Goal: Task Accomplishment & Management: Manage account settings

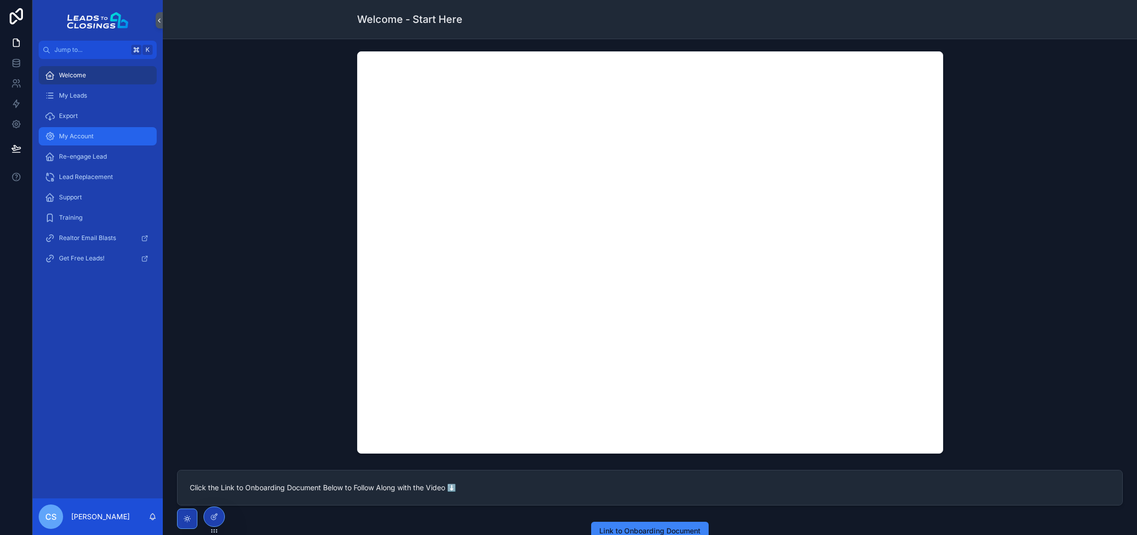
click at [96, 136] on div "My Account" at bounding box center [98, 136] width 106 height 16
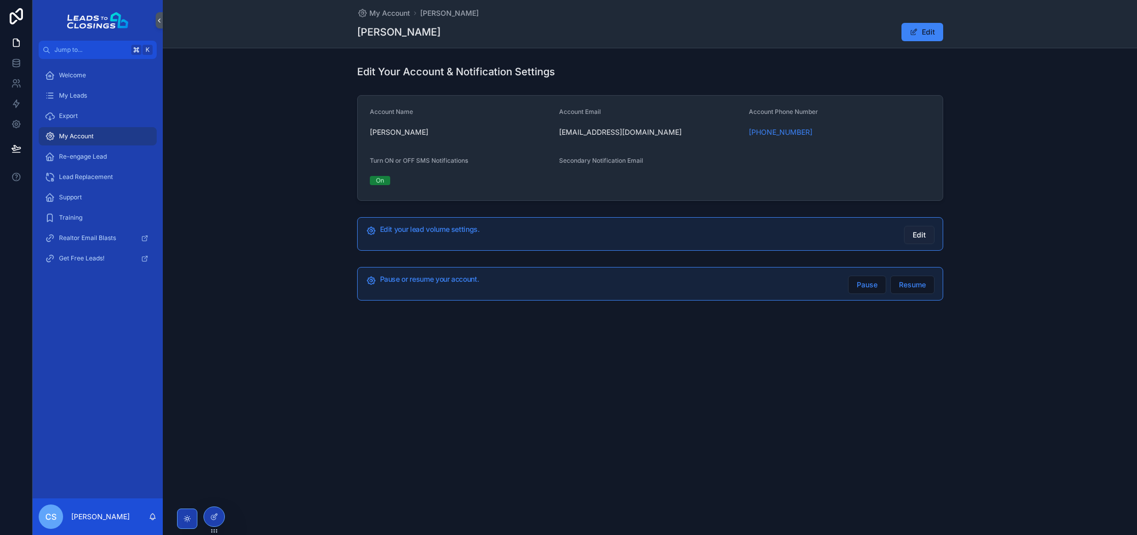
click at [919, 234] on span "Edit" at bounding box center [919, 235] width 13 height 10
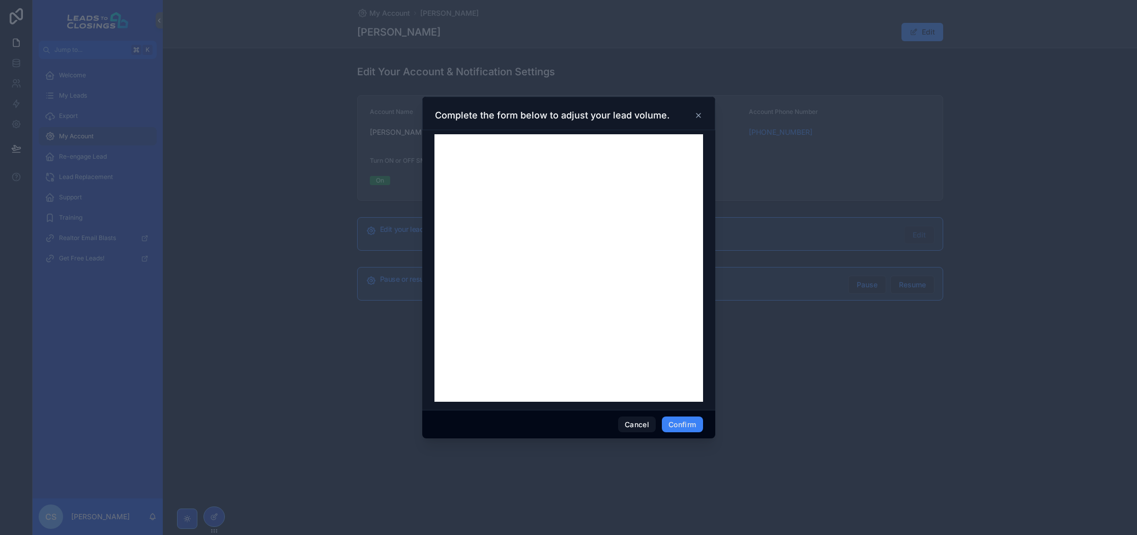
click at [695, 117] on icon at bounding box center [698, 115] width 8 height 8
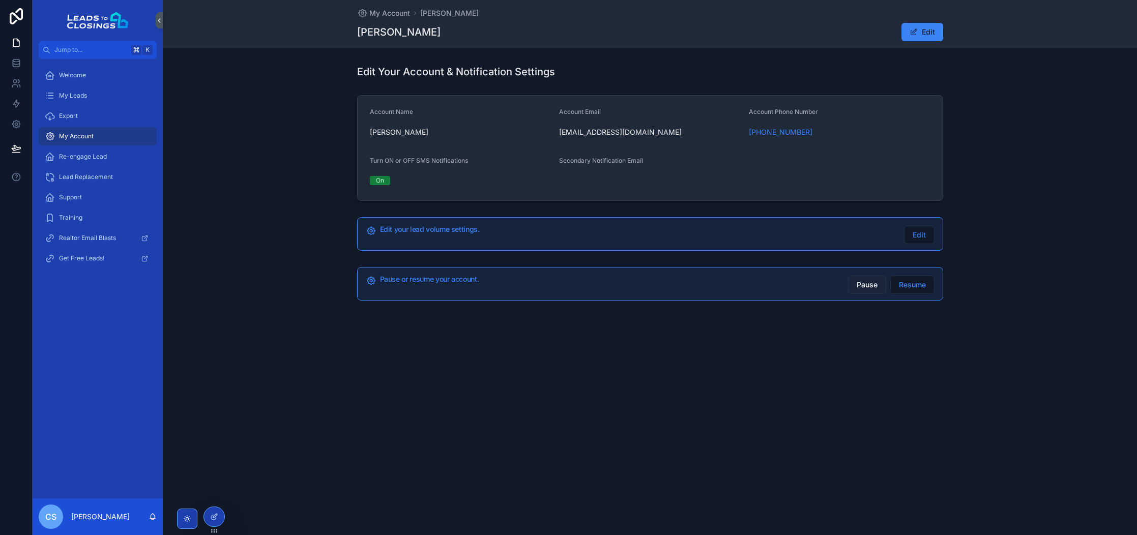
click at [873, 286] on span "Pause" at bounding box center [867, 285] width 21 height 10
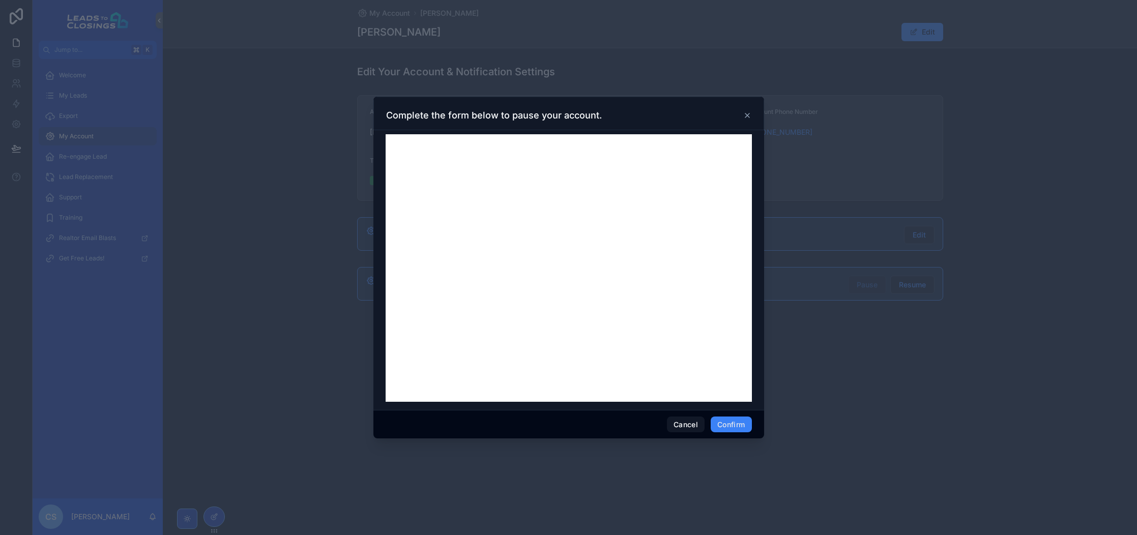
click at [750, 116] on icon at bounding box center [747, 115] width 8 height 8
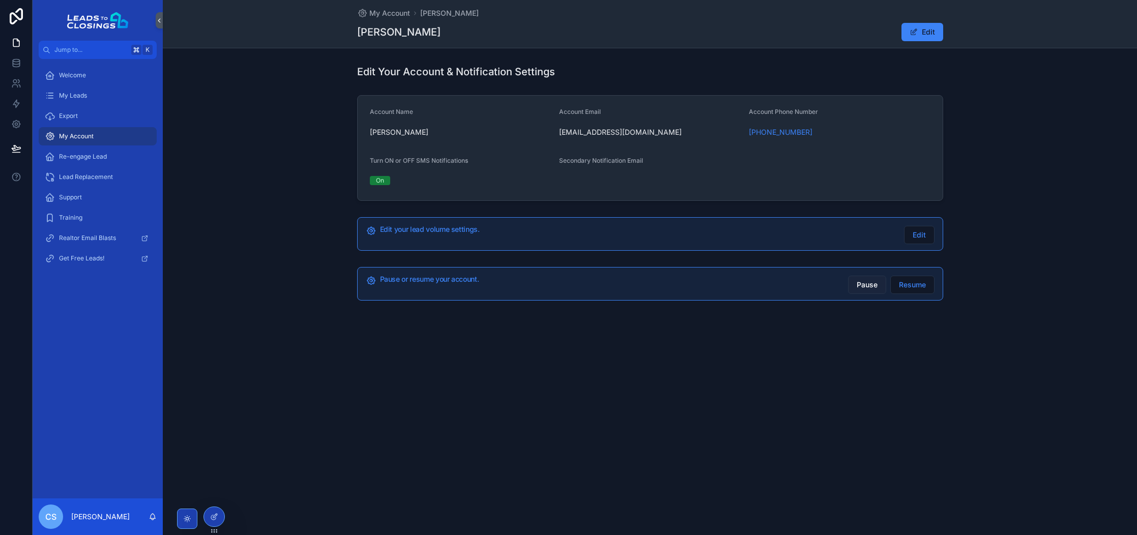
click at [855, 286] on button "Pause" at bounding box center [867, 285] width 38 height 18
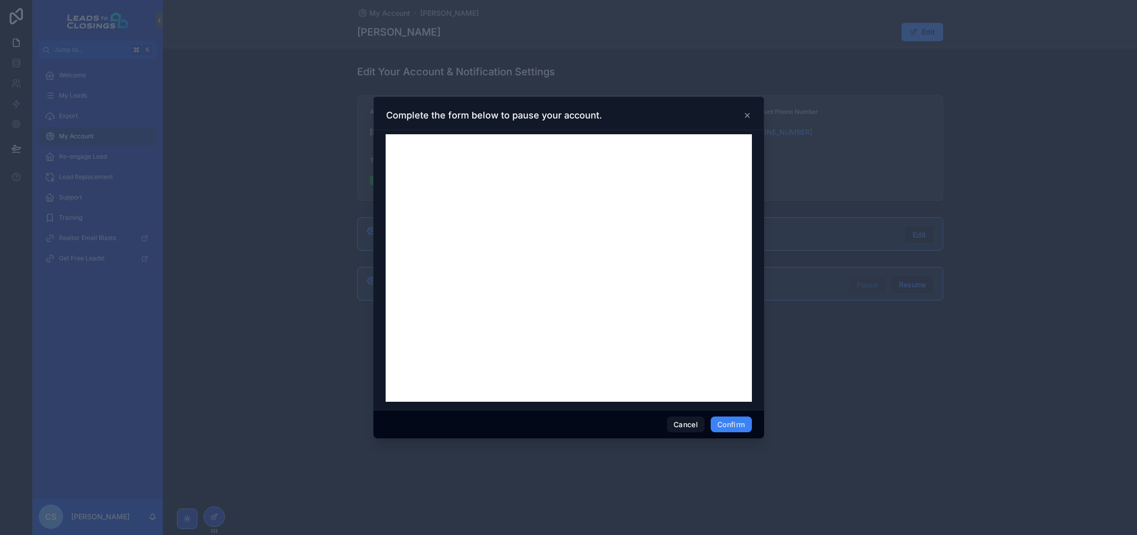
click at [855, 182] on div at bounding box center [568, 267] width 1137 height 535
click at [750, 117] on icon at bounding box center [747, 115] width 8 height 8
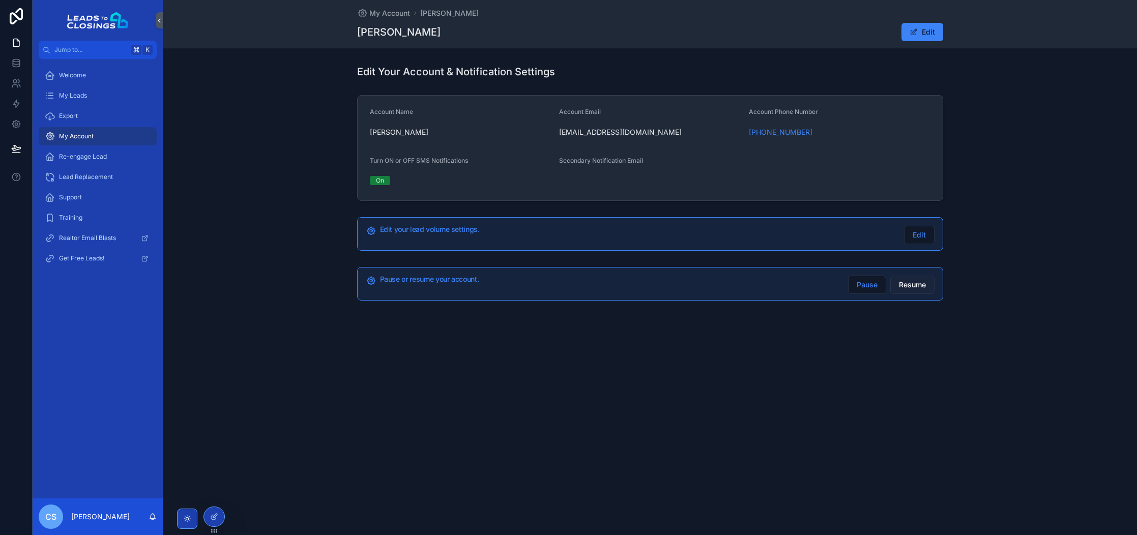
click at [903, 285] on span "Resume" at bounding box center [912, 285] width 27 height 10
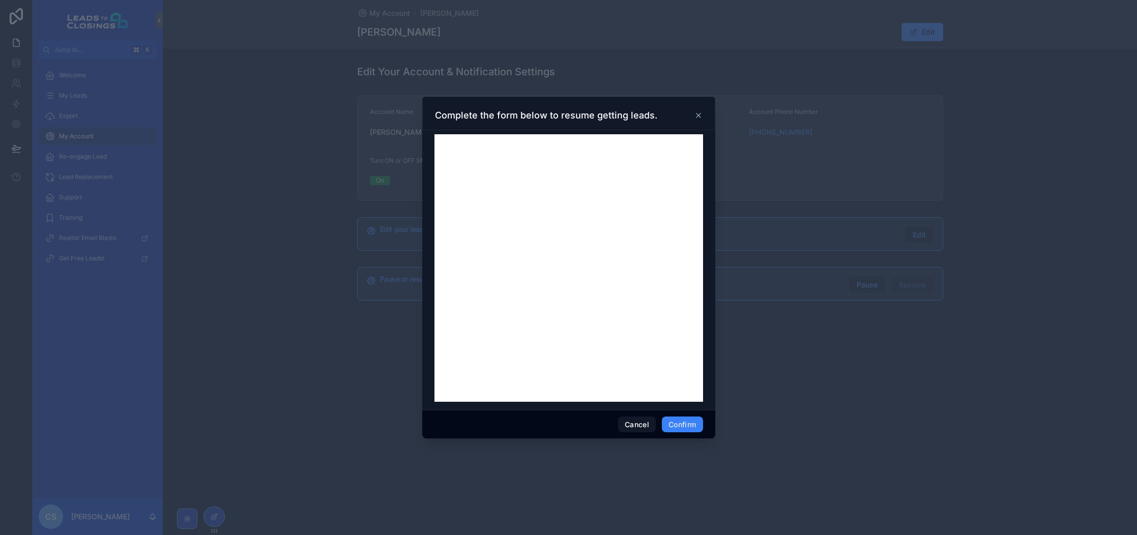
click at [693, 113] on div "Complete the form below to resume getting leads." at bounding box center [569, 115] width 268 height 12
click at [696, 113] on icon at bounding box center [698, 115] width 8 height 8
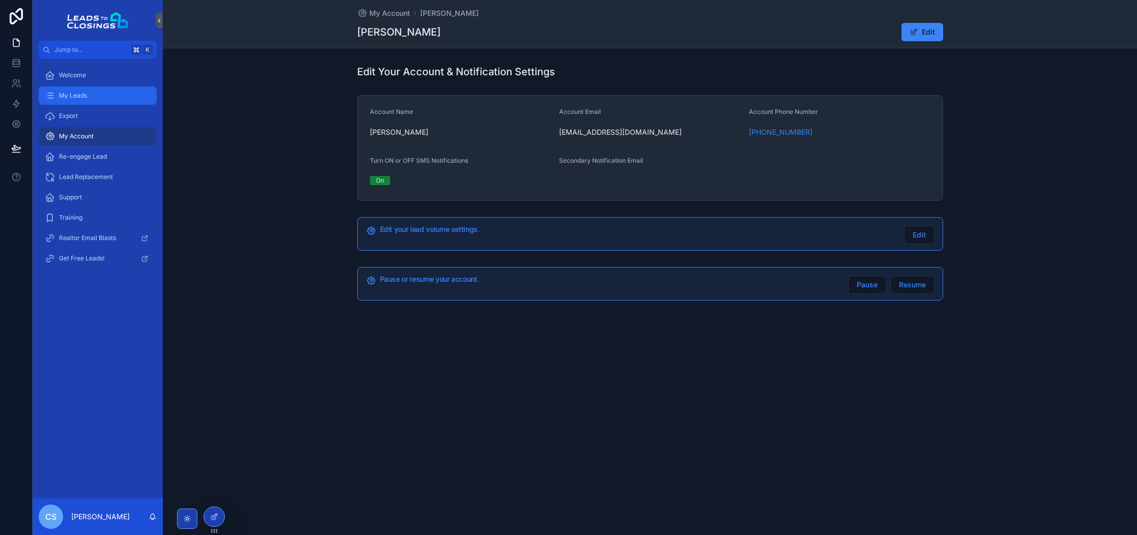
click at [111, 97] on div "My Leads" at bounding box center [98, 95] width 106 height 16
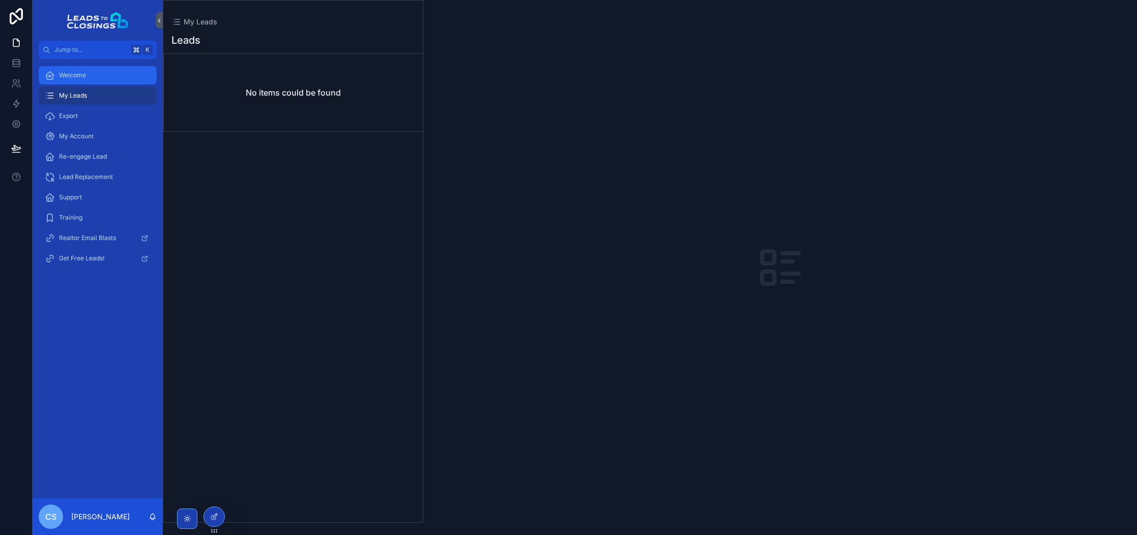
click at [130, 79] on div "Welcome" at bounding box center [98, 75] width 106 height 16
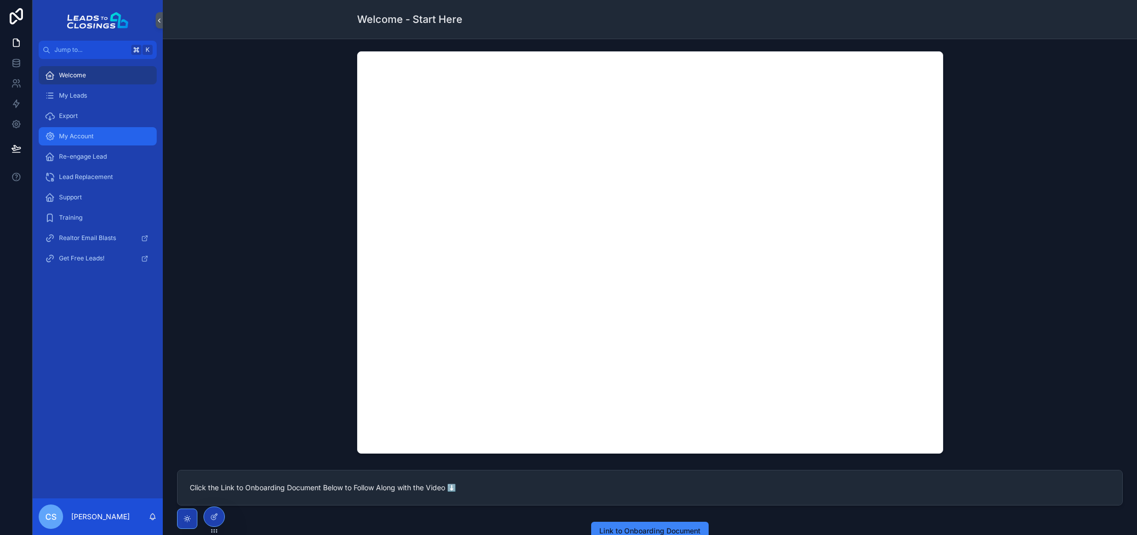
click at [117, 142] on div "My Account" at bounding box center [98, 136] width 106 height 16
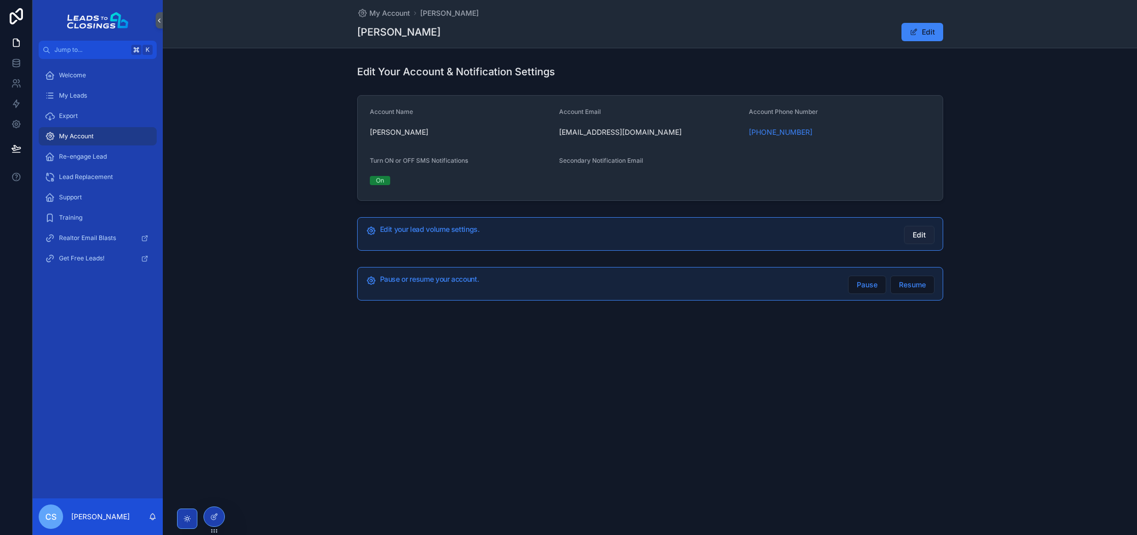
click at [919, 233] on span "Edit" at bounding box center [919, 235] width 13 height 10
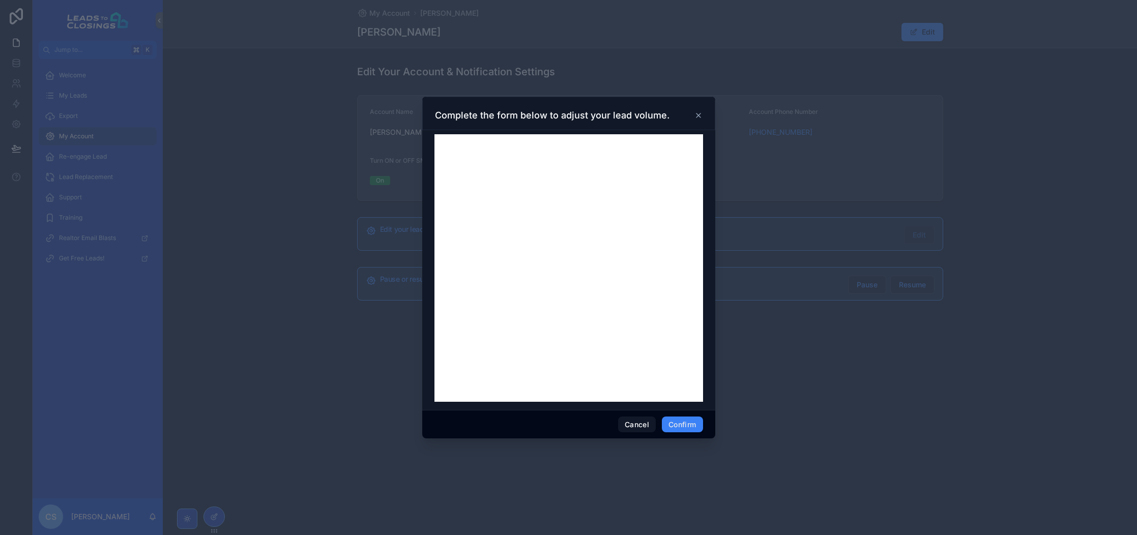
click at [701, 116] on icon at bounding box center [698, 115] width 8 height 8
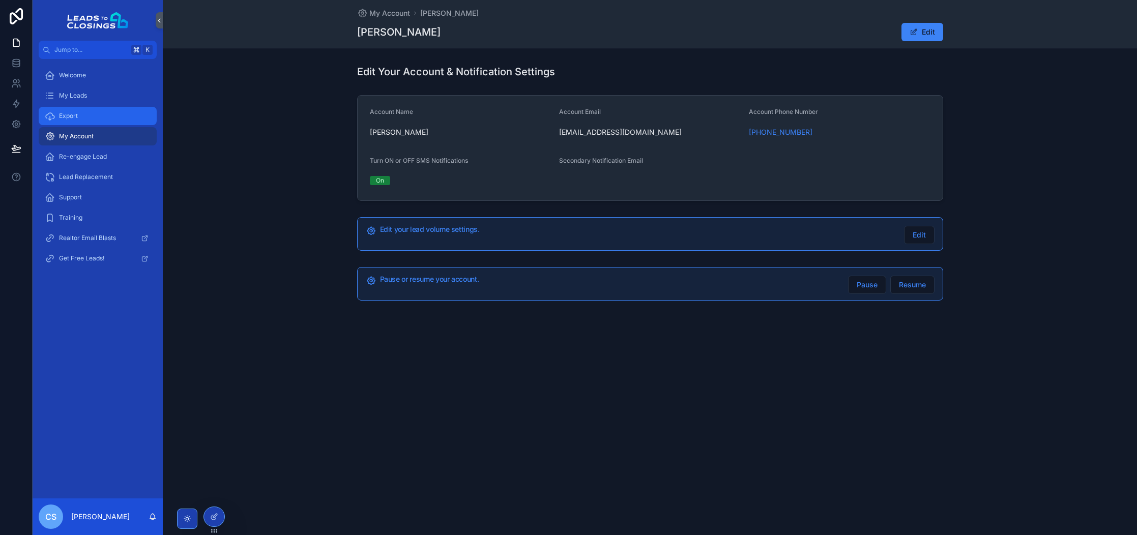
click at [116, 110] on div "Export" at bounding box center [98, 116] width 106 height 16
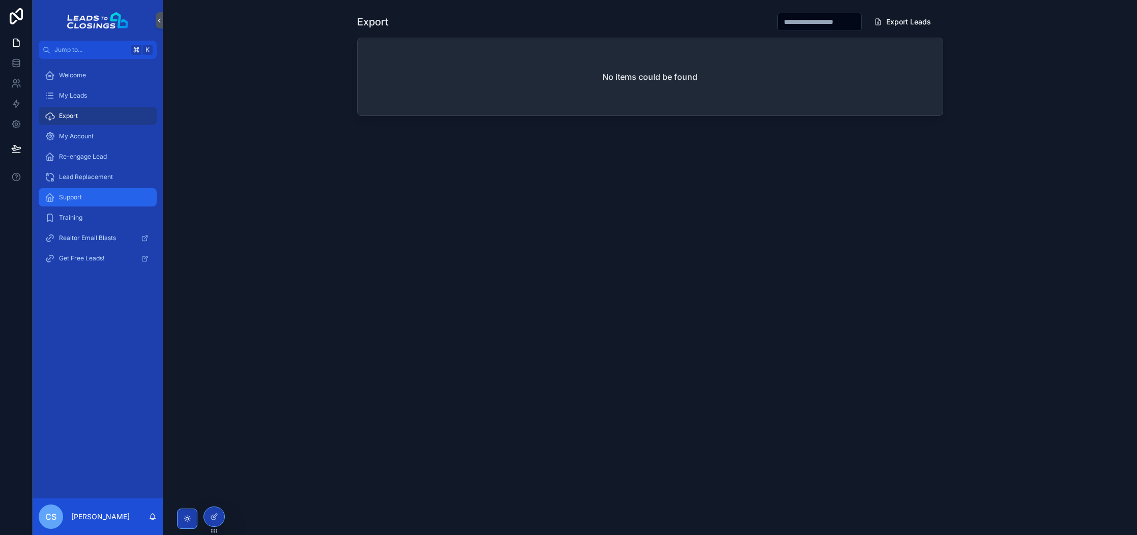
click at [128, 198] on div "Support" at bounding box center [98, 197] width 106 height 16
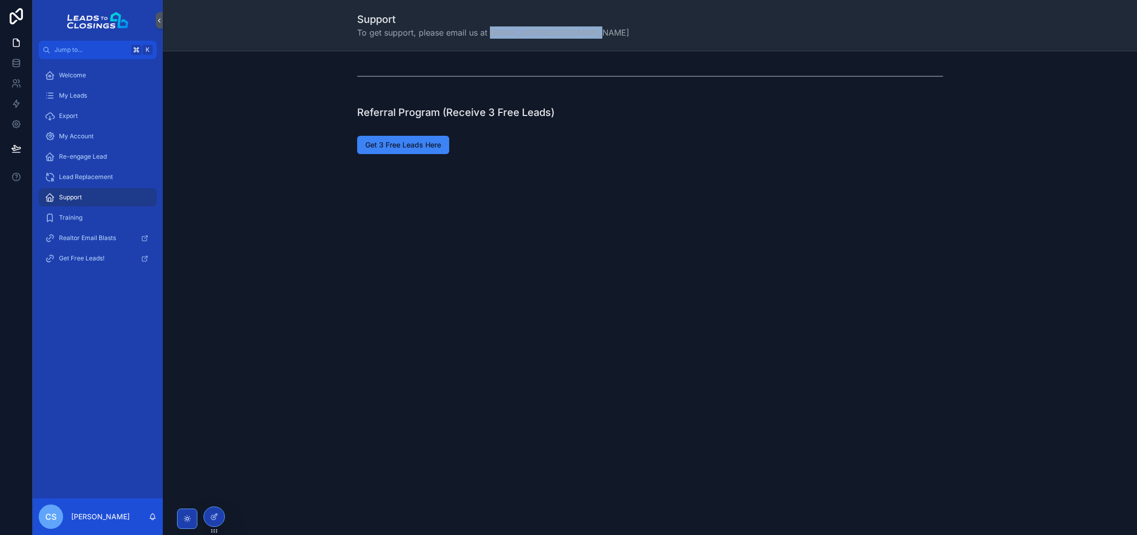
drag, startPoint x: 489, startPoint y: 30, endPoint x: 609, endPoint y: 33, distance: 120.1
click at [609, 33] on div "Support To get support, please email us at [EMAIL_ADDRESS][DOMAIN_NAME]" at bounding box center [650, 25] width 586 height 26
click at [611, 143] on div "Get 3 Free Leads Here" at bounding box center [650, 145] width 586 height 18
click at [93, 66] on link "Welcome" at bounding box center [98, 75] width 118 height 18
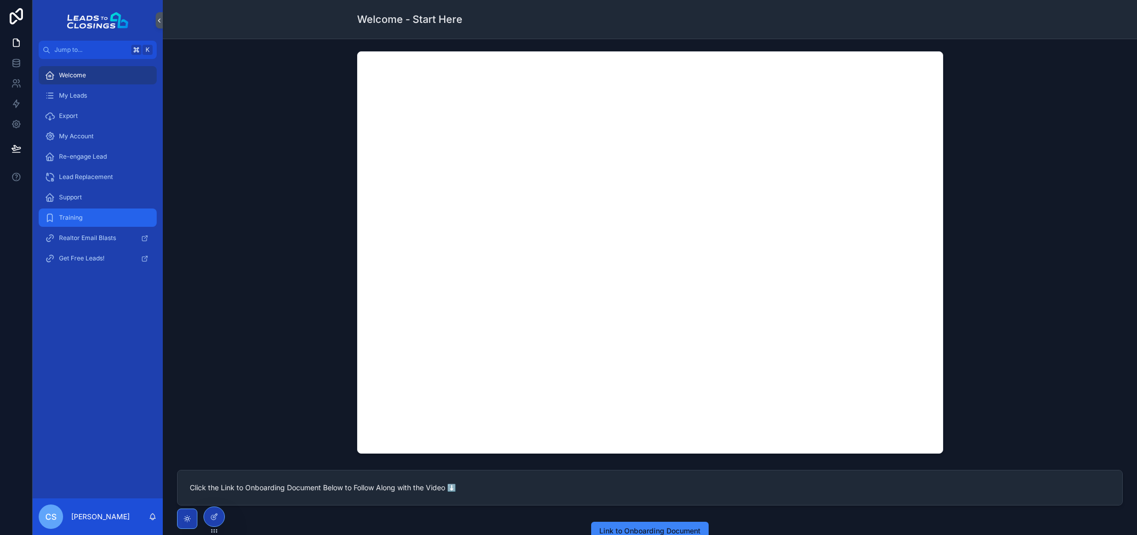
click at [117, 210] on div "Training" at bounding box center [98, 218] width 106 height 16
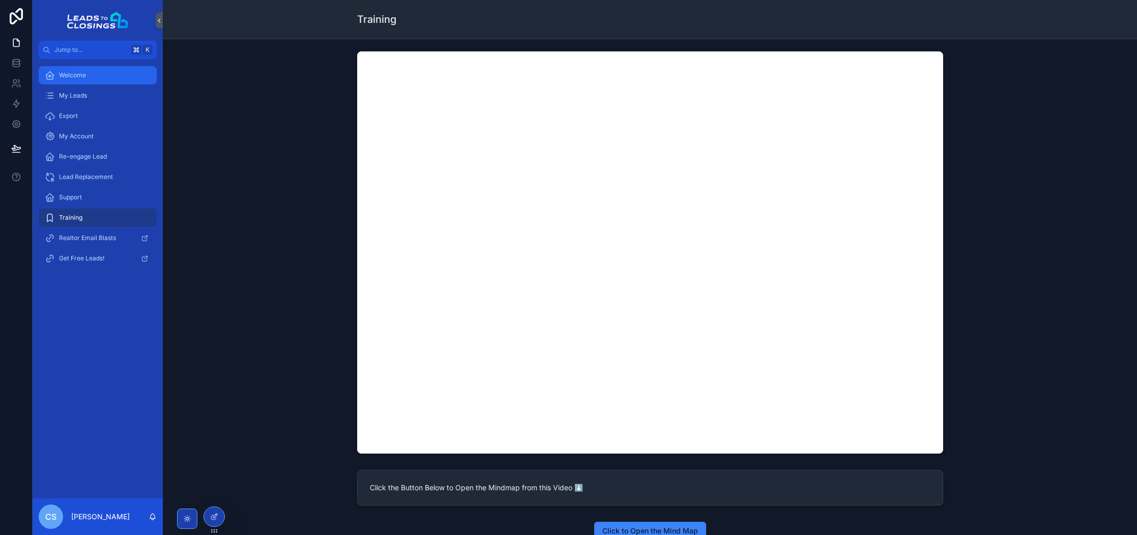
click at [96, 80] on div "Welcome" at bounding box center [98, 75] width 106 height 16
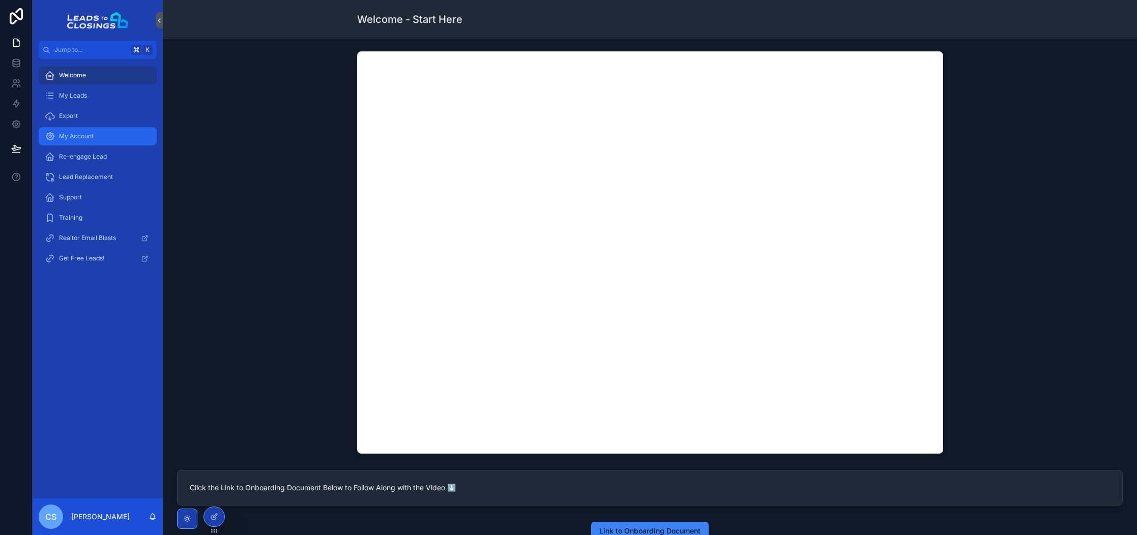
click at [112, 140] on div "My Account" at bounding box center [98, 136] width 106 height 16
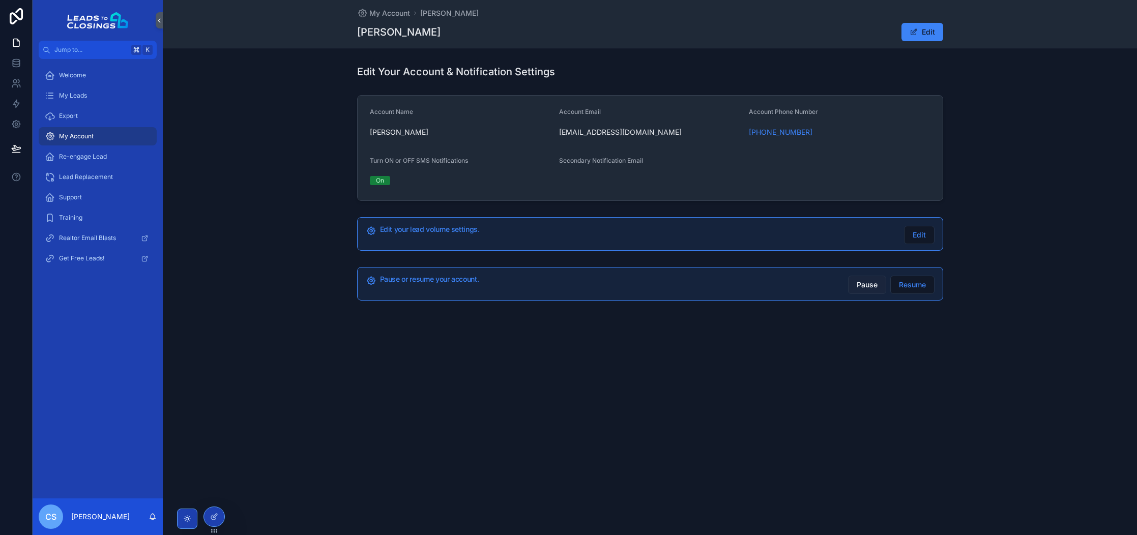
click at [870, 285] on span "Pause" at bounding box center [867, 285] width 21 height 10
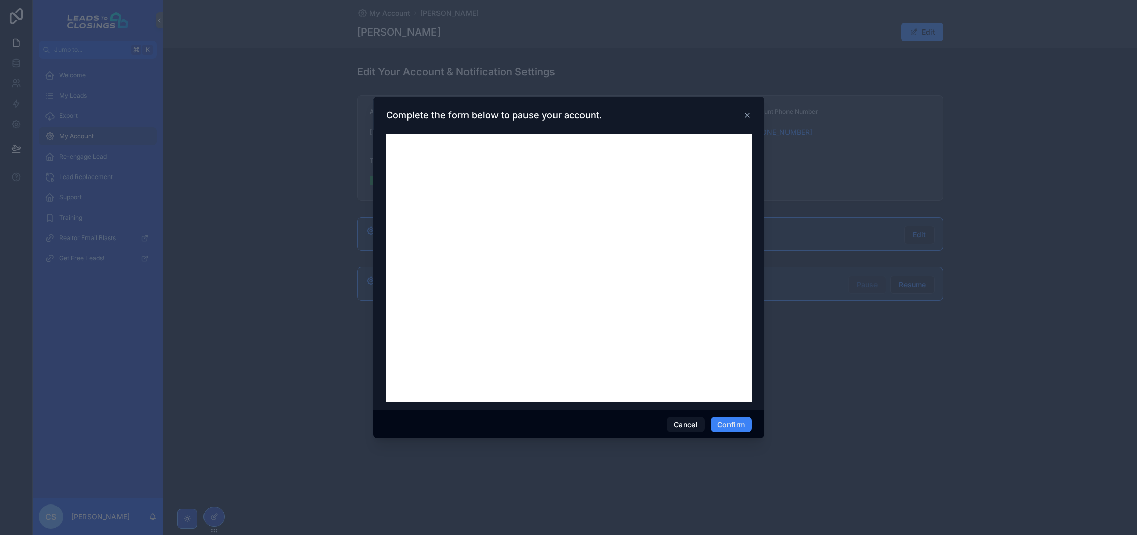
click at [746, 115] on icon at bounding box center [747, 115] width 4 height 4
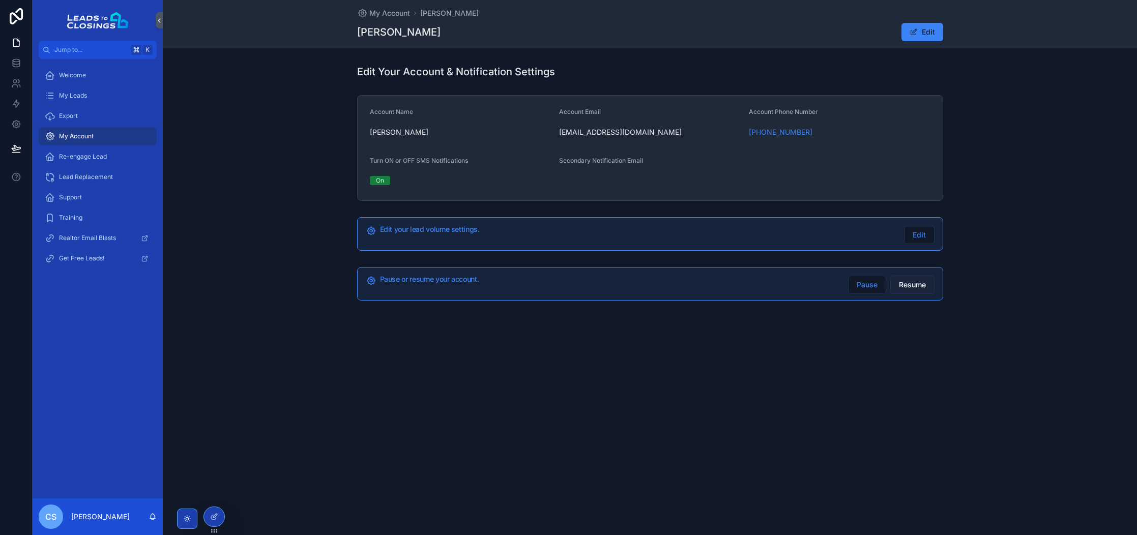
click at [917, 281] on span "Resume" at bounding box center [912, 285] width 27 height 10
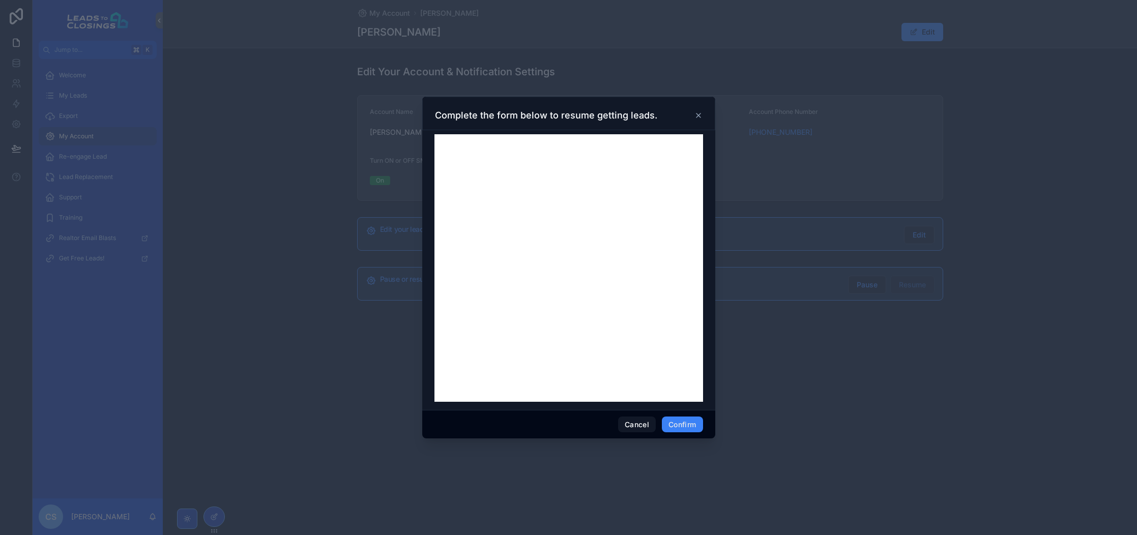
click at [696, 115] on icon at bounding box center [698, 115] width 8 height 8
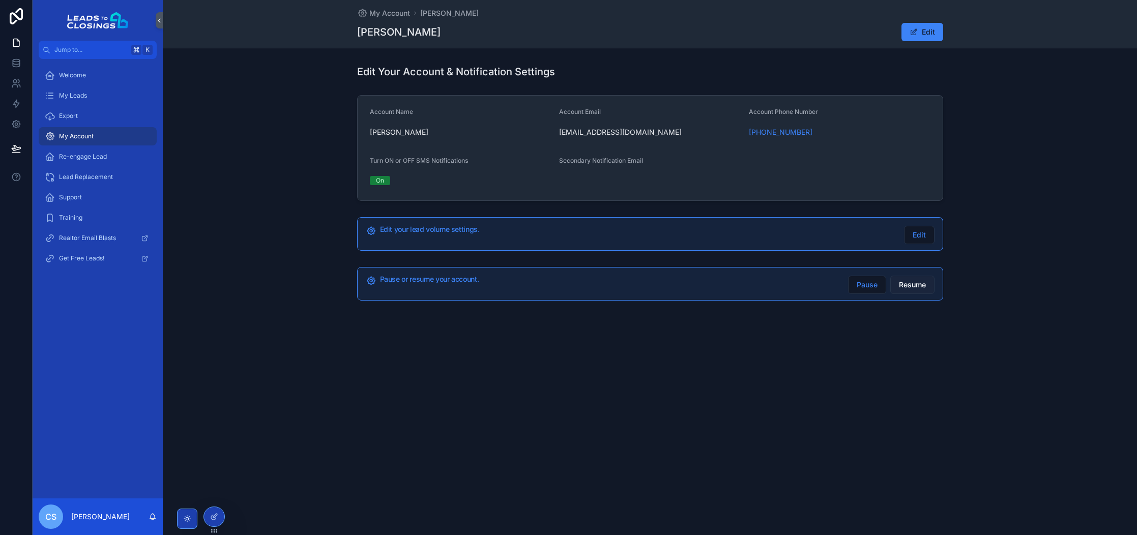
click at [916, 280] on span "Resume" at bounding box center [912, 285] width 27 height 10
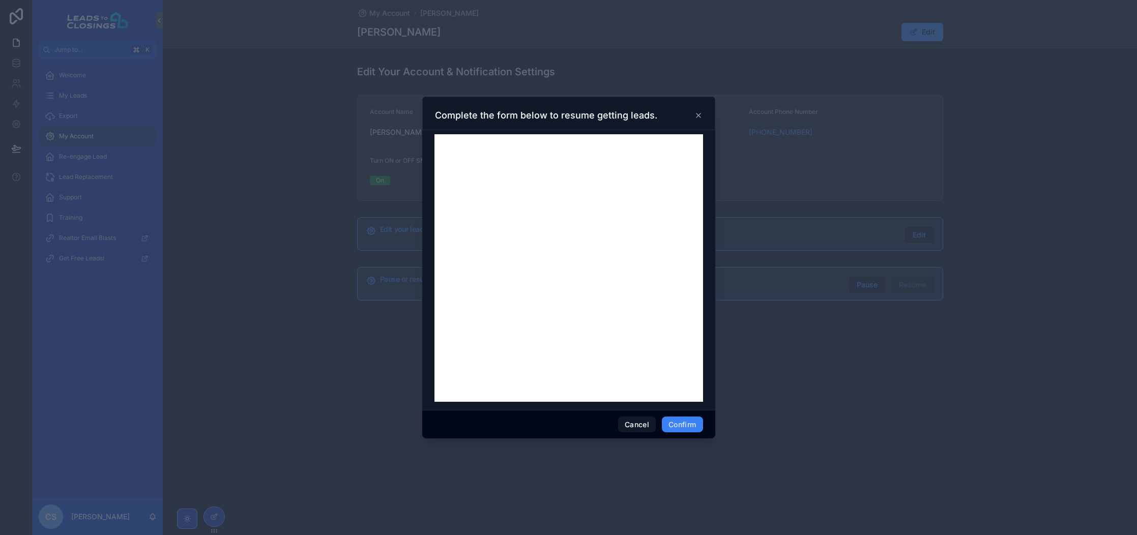
click at [697, 117] on icon at bounding box center [698, 115] width 8 height 8
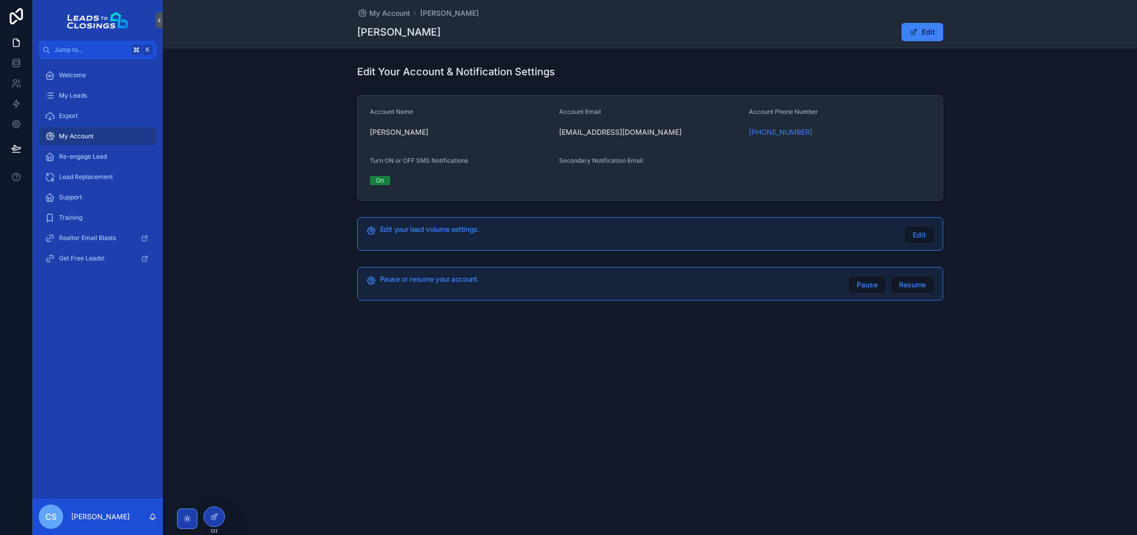
click at [1050, 264] on div "Pause or resume your account. Pause Resume" at bounding box center [650, 284] width 974 height 42
